Goal: Obtain resource: Obtain resource

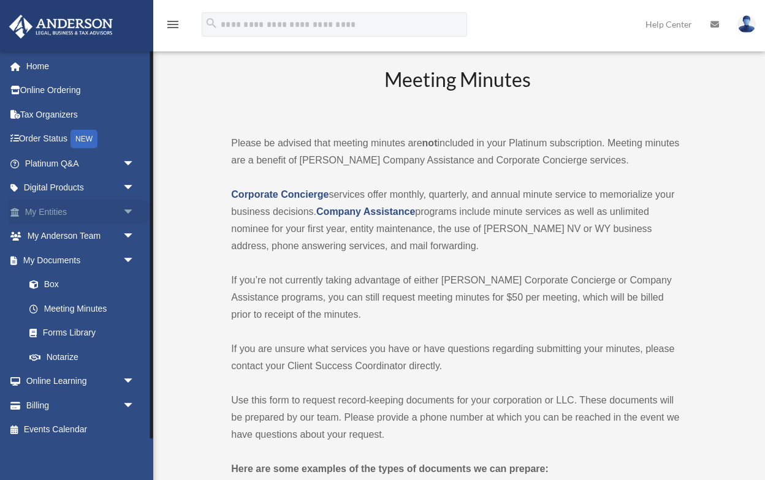
click at [67, 208] on link "My Entities arrow_drop_down" at bounding box center [81, 212] width 145 height 25
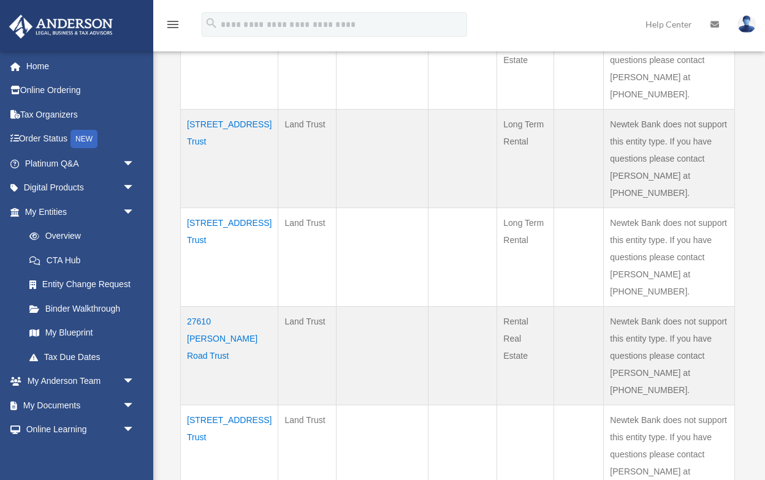
scroll to position [884, 0]
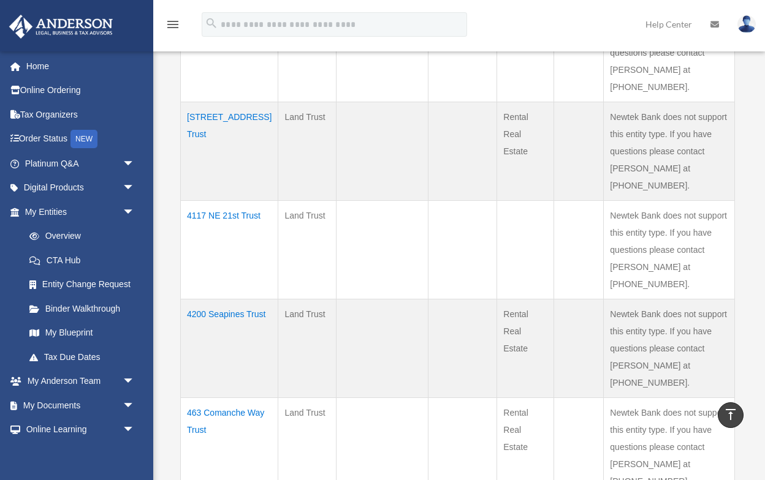
scroll to position [716, 0]
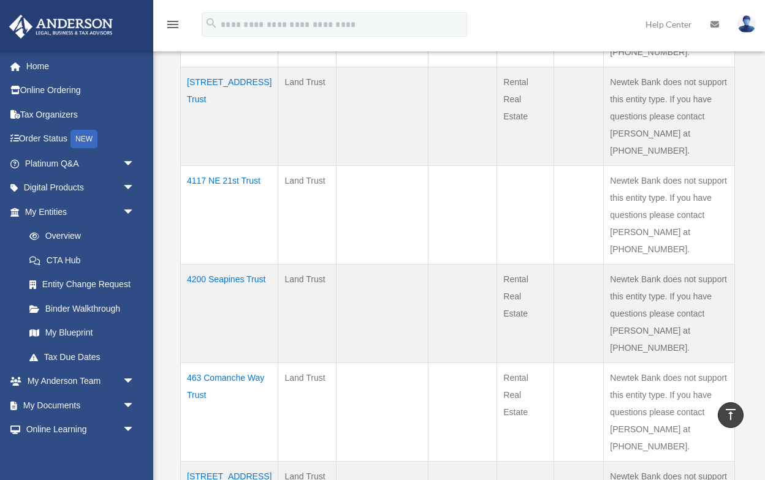
click at [199, 264] on td "4200 Seapines Trust" at bounding box center [229, 313] width 97 height 99
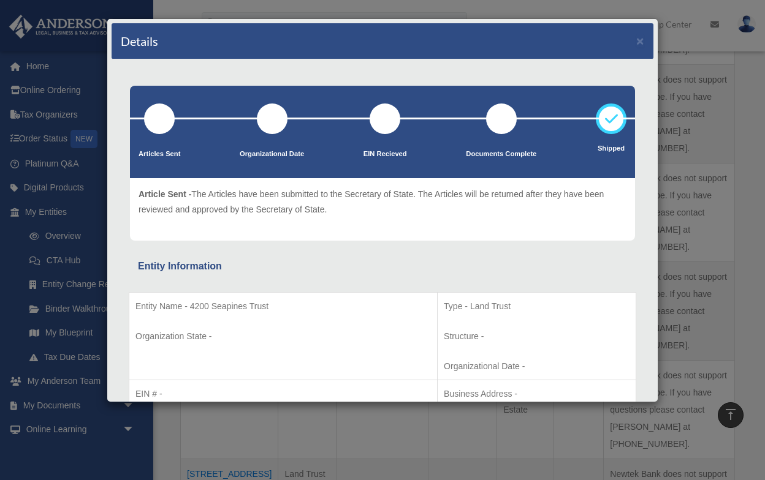
scroll to position [718, 0]
click at [638, 39] on button "×" at bounding box center [640, 40] width 8 height 13
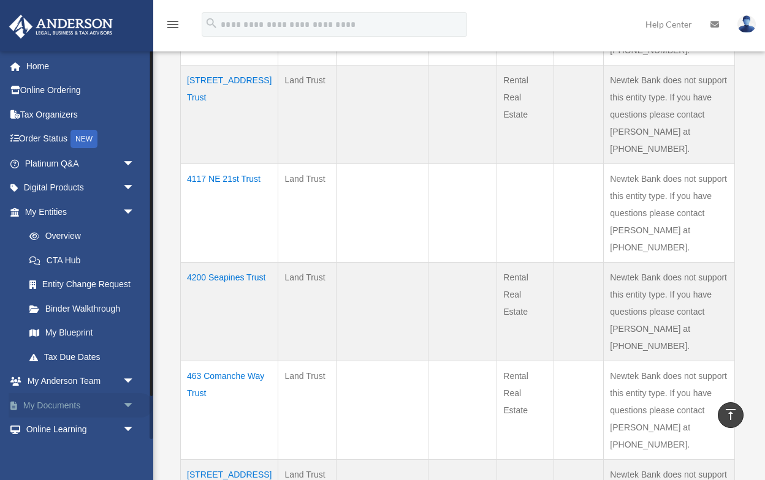
click at [54, 396] on link "My Documents arrow_drop_down" at bounding box center [81, 405] width 145 height 25
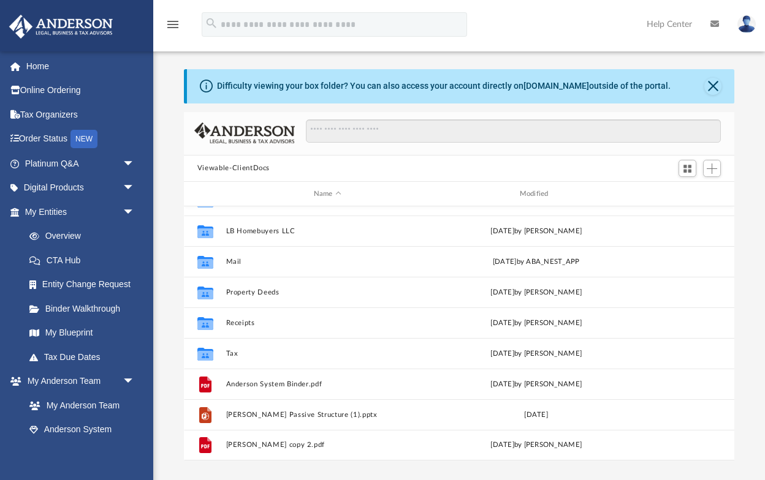
scroll to position [83, 0]
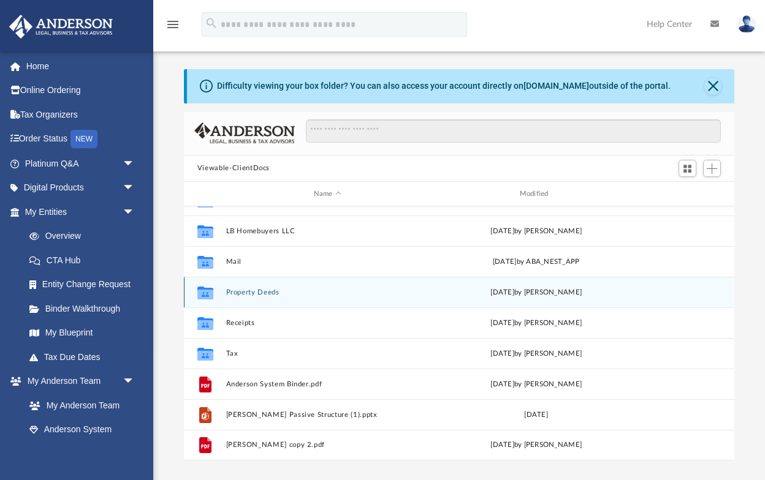
click at [244, 292] on button "Property Deeds" at bounding box center [326, 293] width 203 height 8
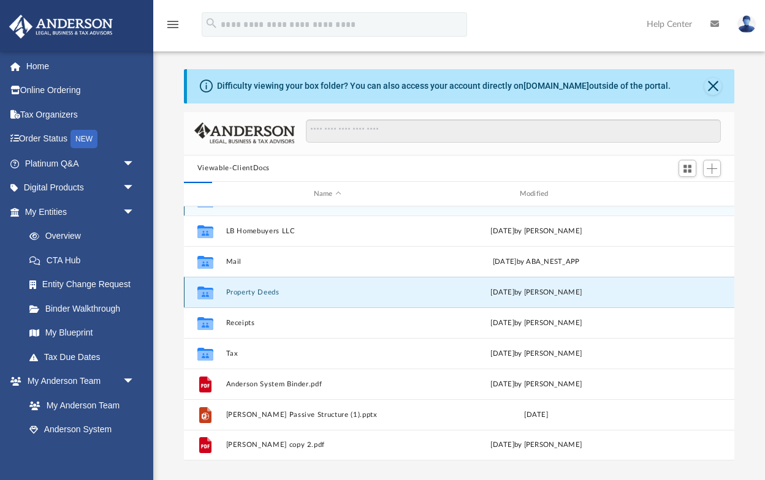
click at [244, 216] on div "Collaborated Folder Law Thu Jul 31 2025 by ABA_NEST_APP" at bounding box center [459, 200] width 550 height 31
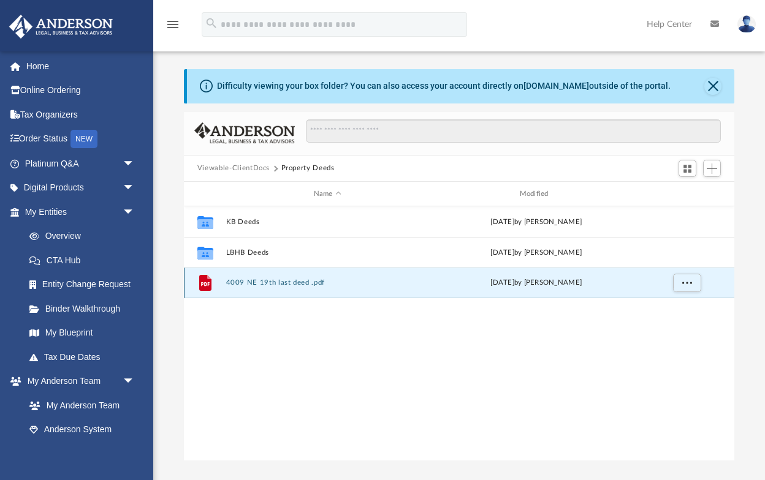
click at [244, 292] on div "File 4009 NE 19th last deed .pdf Wed Jan 19 2022 by Rebecca Seguin" at bounding box center [459, 283] width 550 height 31
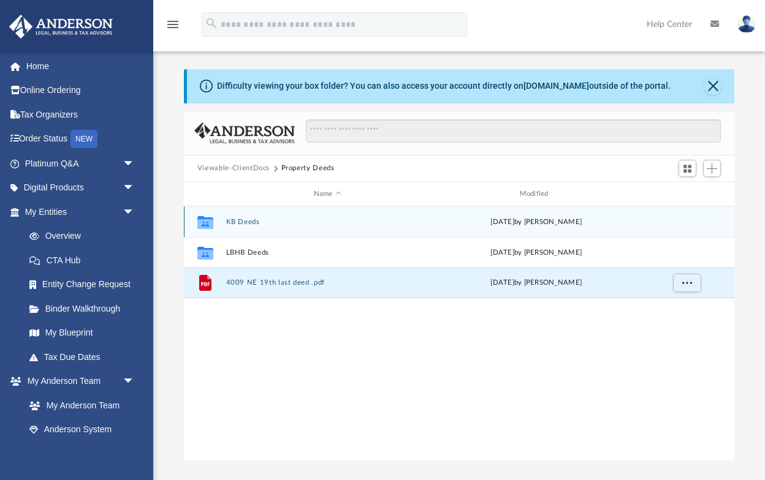
click at [248, 216] on div "Collaborated Folder KB Deeds Thu Nov 4 2021 by Kenny" at bounding box center [459, 221] width 550 height 31
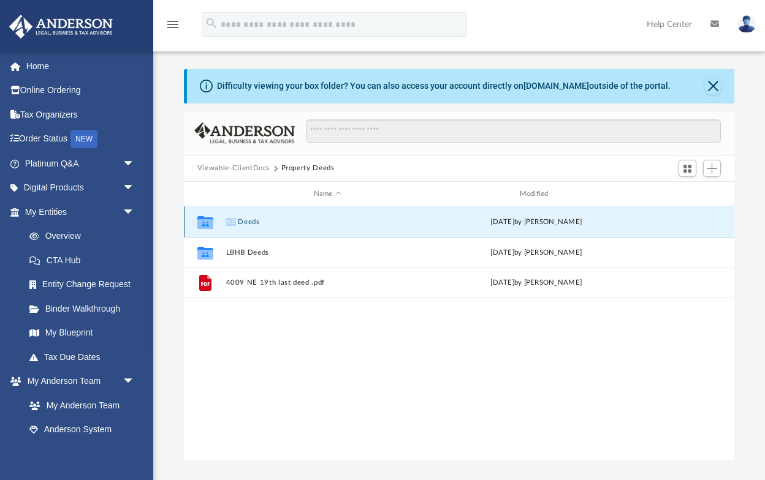
click at [248, 216] on div "Collaborated Folder KB Deeds Thu Nov 4 2021 by Kenny" at bounding box center [459, 221] width 550 height 31
click at [246, 222] on button "KB Deeds" at bounding box center [326, 222] width 203 height 8
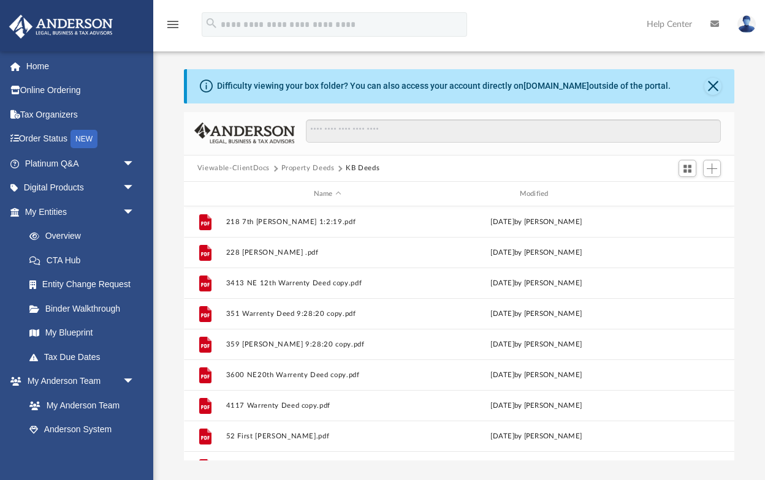
click at [246, 169] on button "Viewable-ClientDocs" at bounding box center [233, 168] width 72 height 11
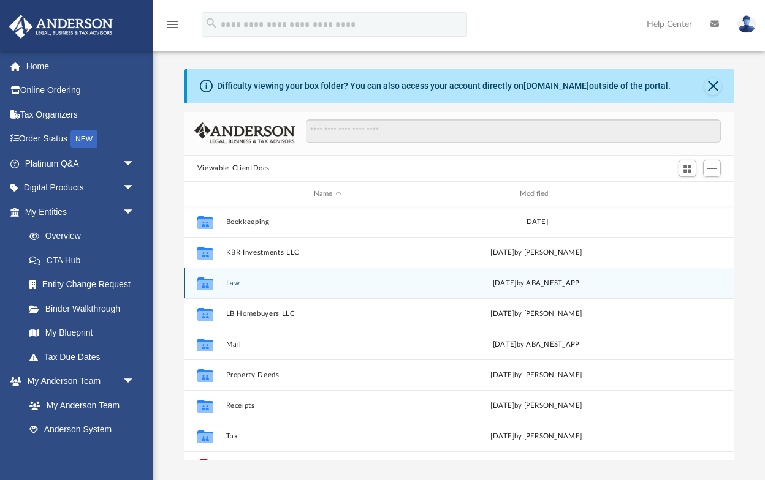
click at [234, 284] on button "Law" at bounding box center [326, 283] width 203 height 8
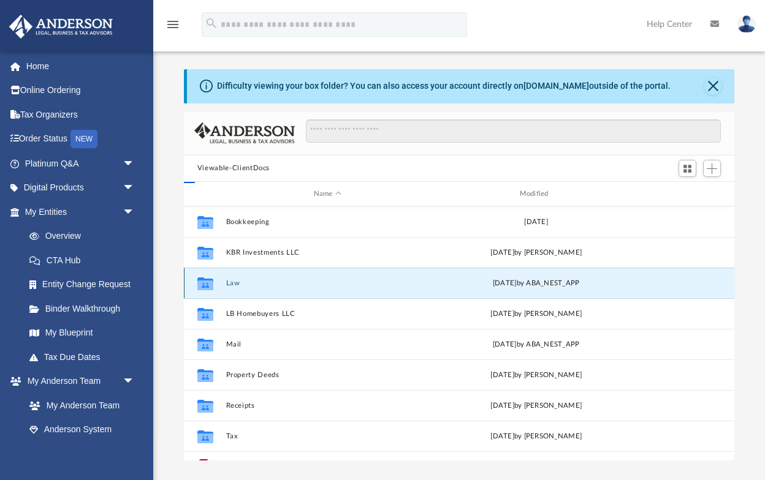
click at [234, 284] on button "Law" at bounding box center [326, 283] width 203 height 8
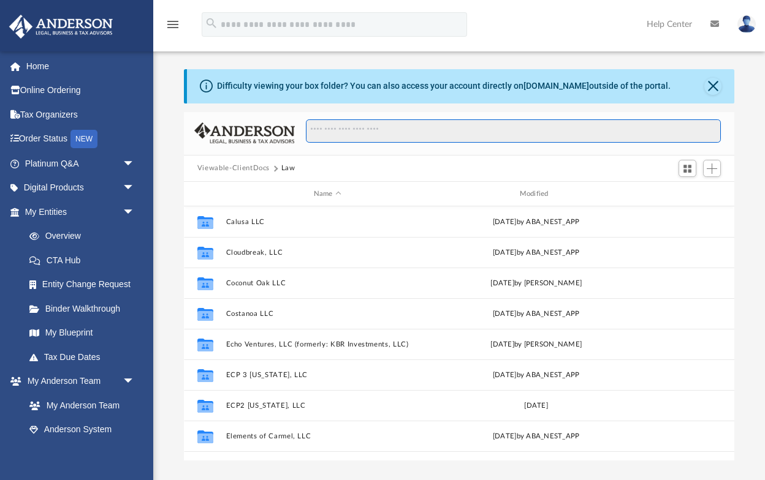
click at [323, 123] on input "Search files and folders" at bounding box center [513, 130] width 415 height 23
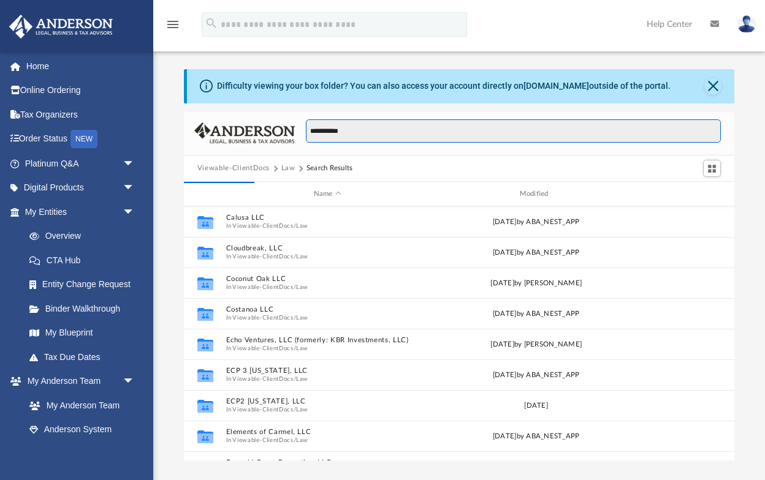
type input "**********"
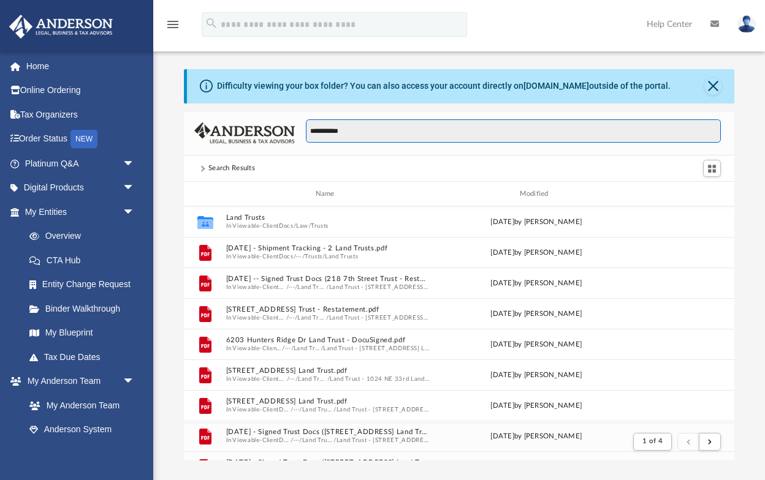
scroll to position [241, 550]
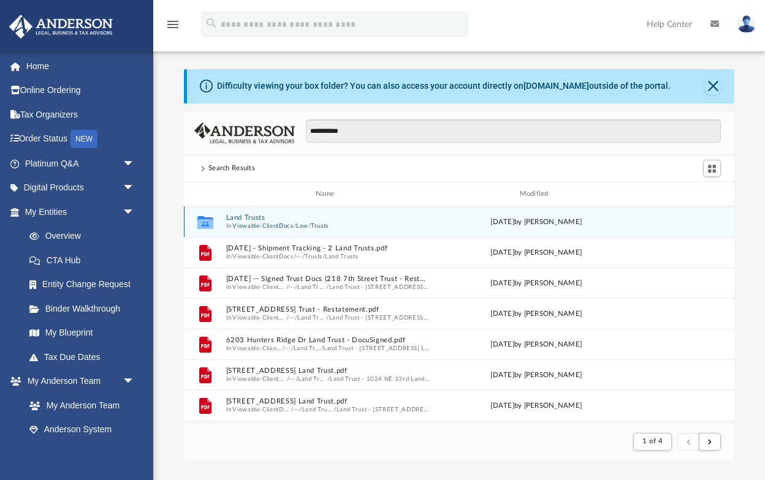
click at [248, 218] on button "Land Trusts" at bounding box center [326, 218] width 203 height 8
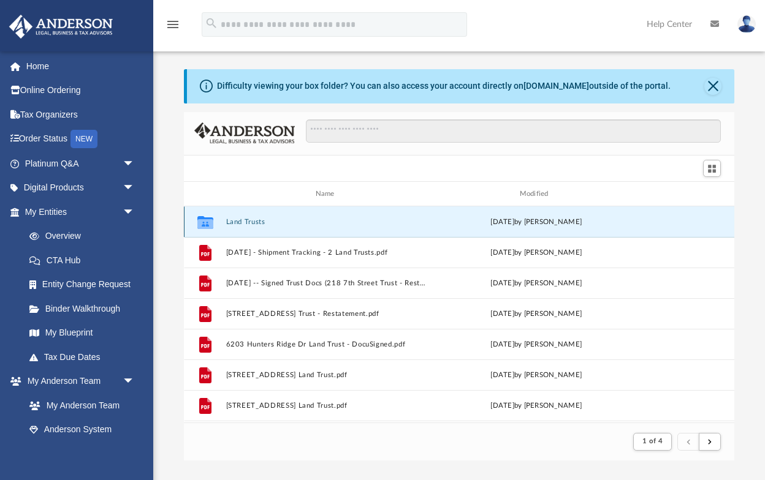
click at [248, 218] on button "Land Trusts" at bounding box center [326, 222] width 203 height 8
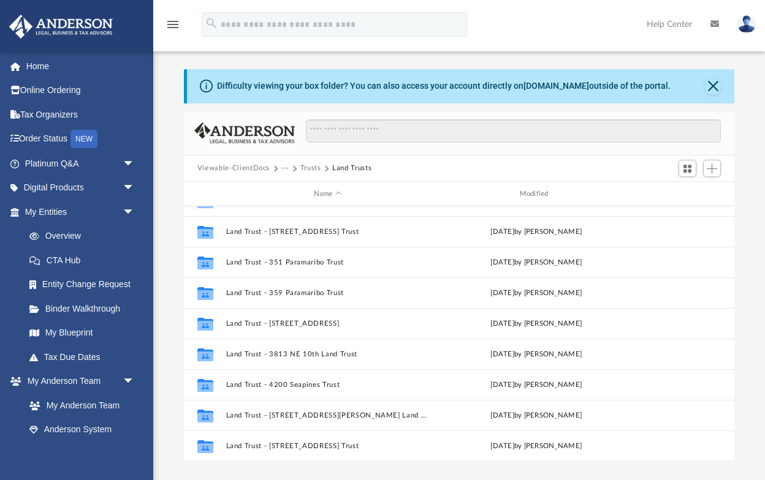
scroll to position [133, 0]
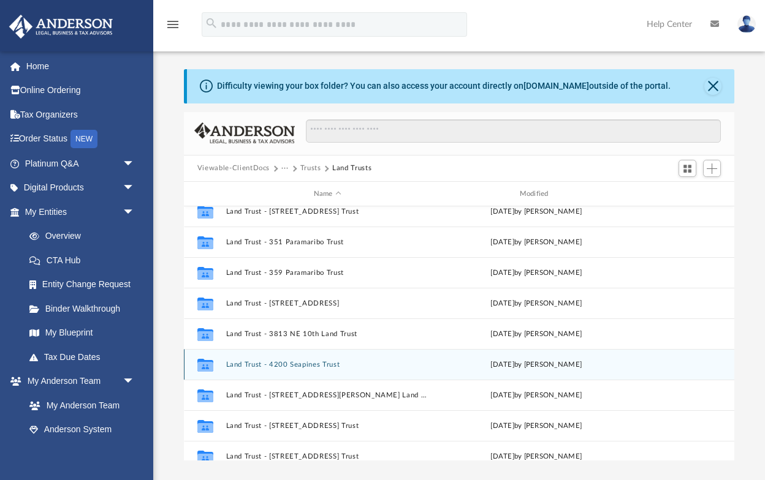
click at [248, 363] on button "Land Trust - 4200 Seapines Trust" at bounding box center [326, 365] width 203 height 8
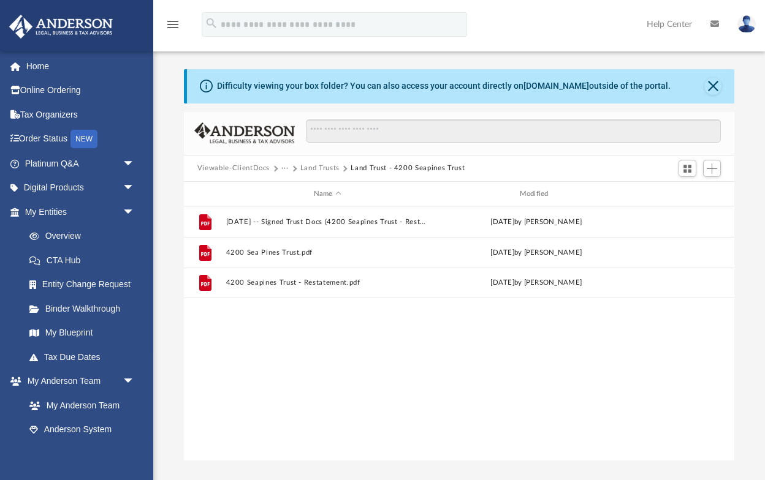
scroll to position [0, 0]
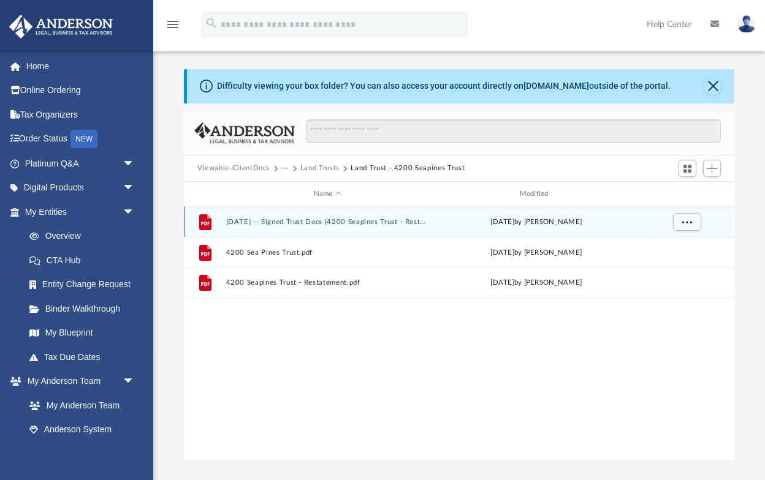
click at [314, 219] on button "2024.05.09 -- Signed Trust Docs (4200 Seapines Trust - Restatement).pdf" at bounding box center [326, 222] width 203 height 8
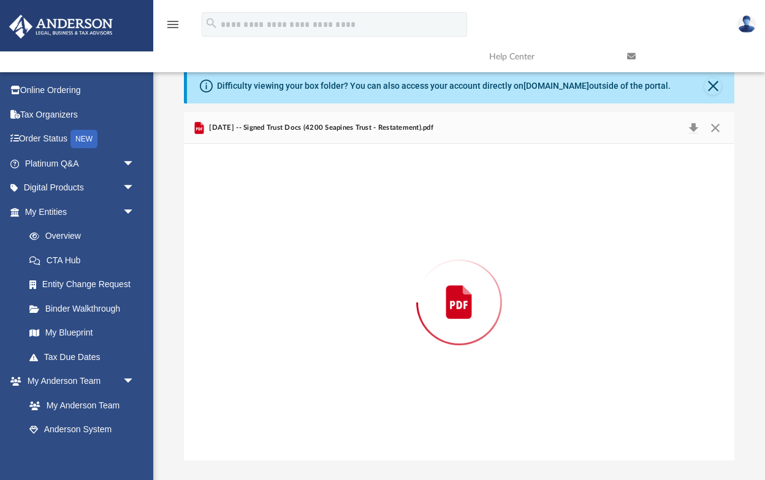
click at [314, 219] on div "Preview" at bounding box center [459, 302] width 550 height 316
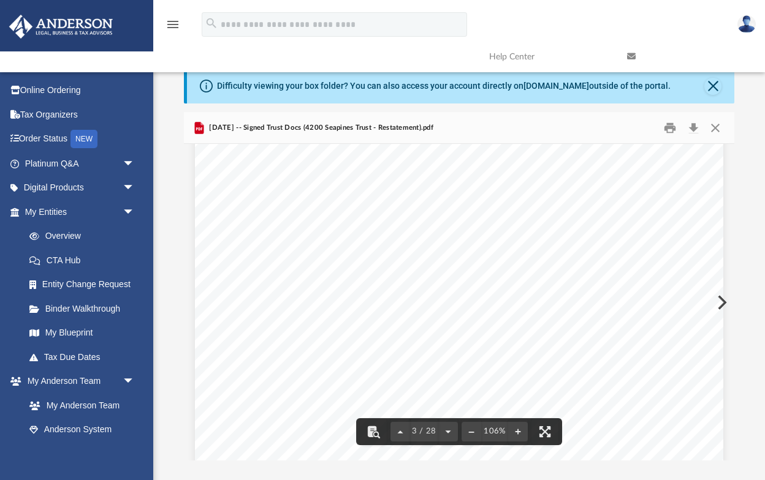
scroll to position [1515, 0]
click at [715, 125] on button "Close" at bounding box center [715, 127] width 22 height 19
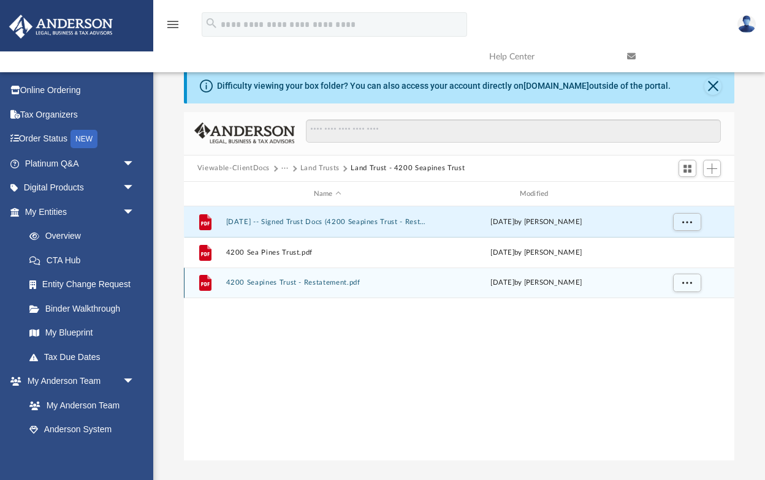
click at [535, 287] on div "Tue May 7 2024 by Lucianne Castillo" at bounding box center [535, 283] width 203 height 11
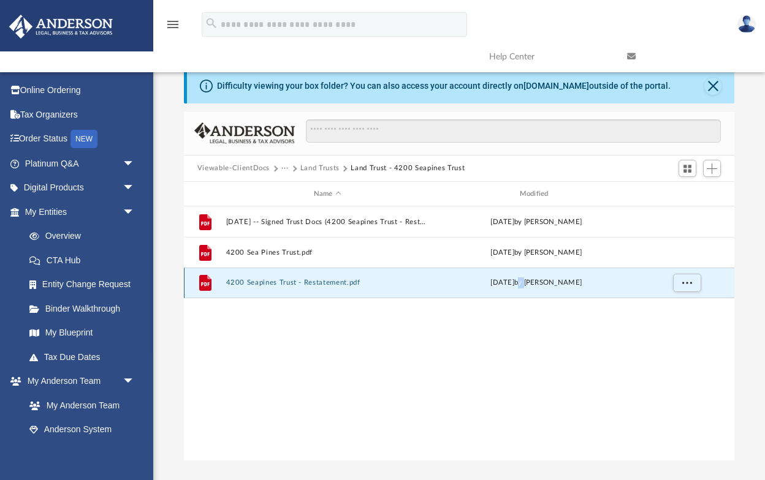
click at [266, 283] on button "4200 Seapines Trust - Restatement.pdf" at bounding box center [326, 283] width 203 height 8
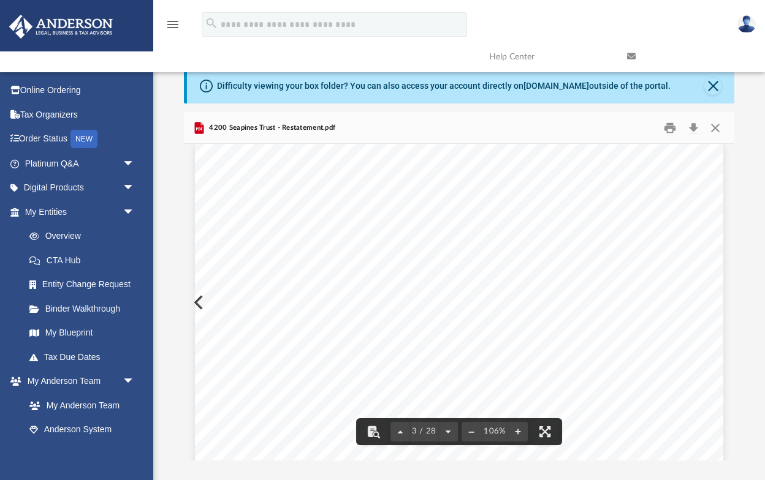
scroll to position [1411, 0]
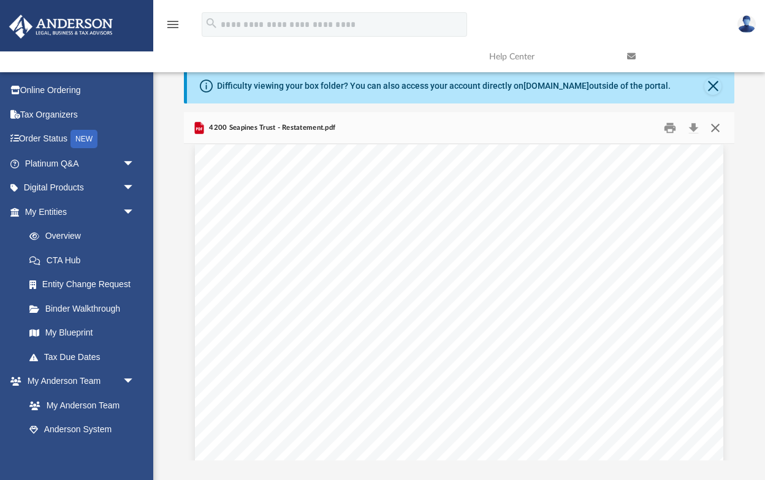
click at [718, 124] on button "Close" at bounding box center [715, 127] width 22 height 19
